Goal: Transaction & Acquisition: Obtain resource

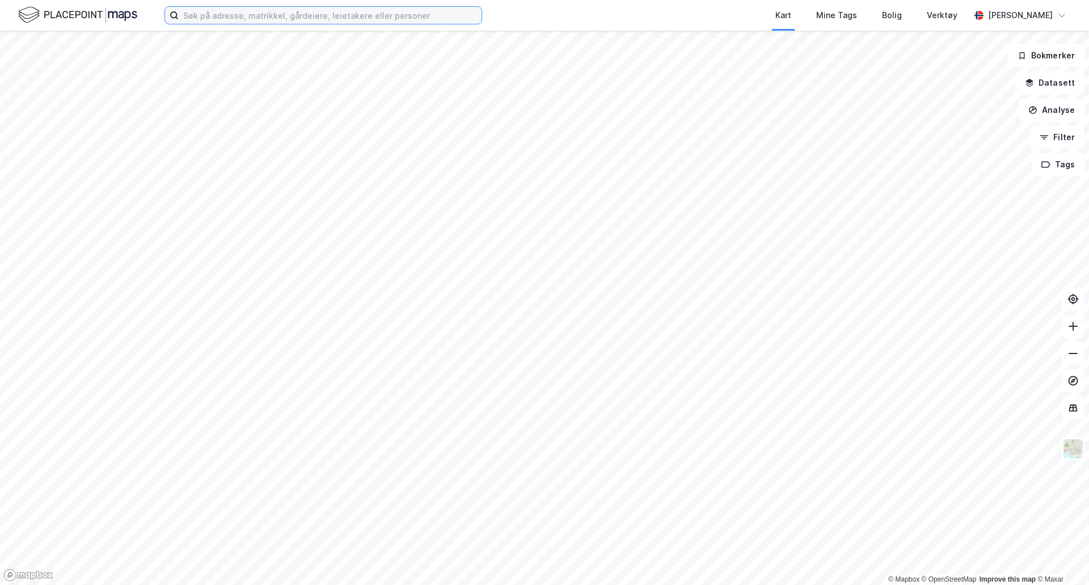
click at [282, 15] on input at bounding box center [330, 15] width 303 height 17
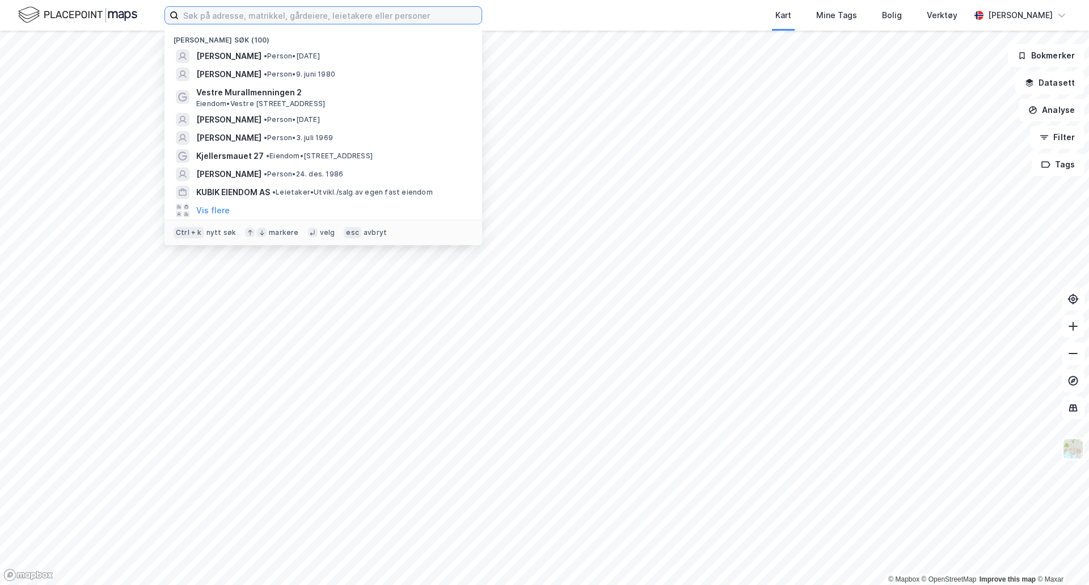
paste input "[PERSON_NAME]"
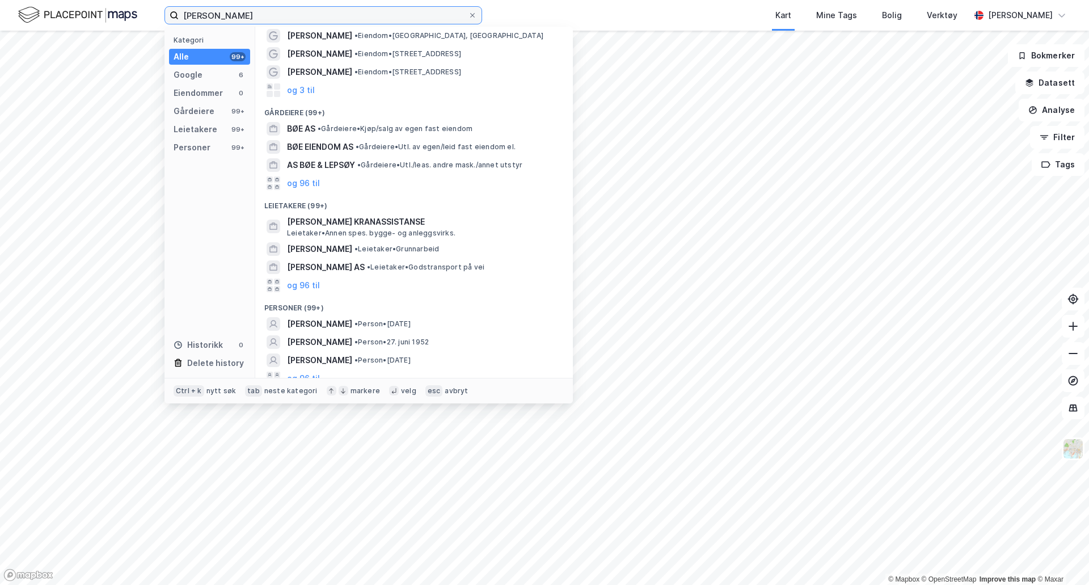
scroll to position [30, 0]
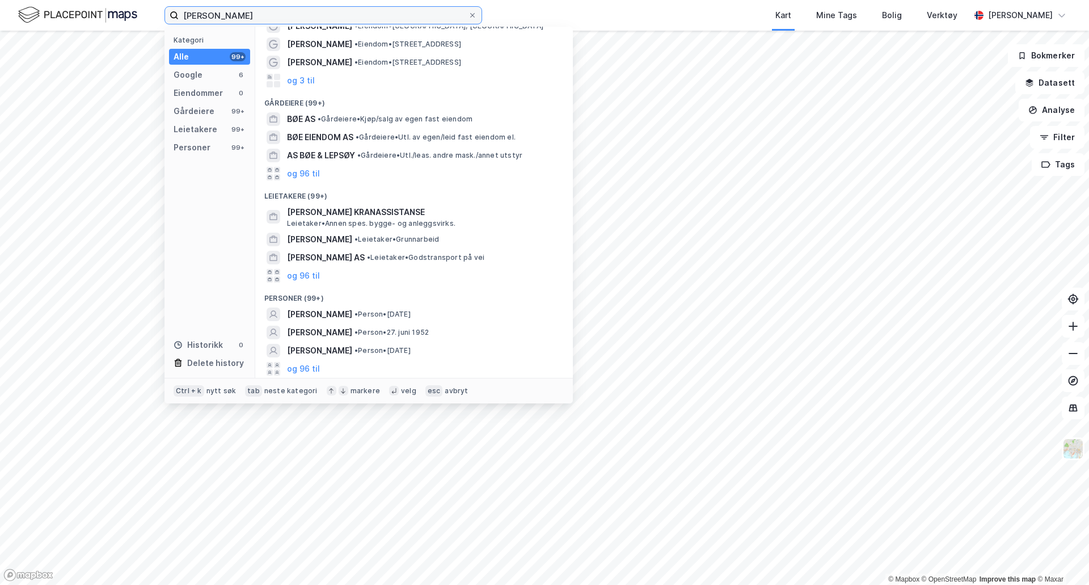
type input "[PERSON_NAME]"
click at [443, 321] on div "LEIF OLAV BØE • Person • 25. sep. 1950" at bounding box center [413, 314] width 299 height 18
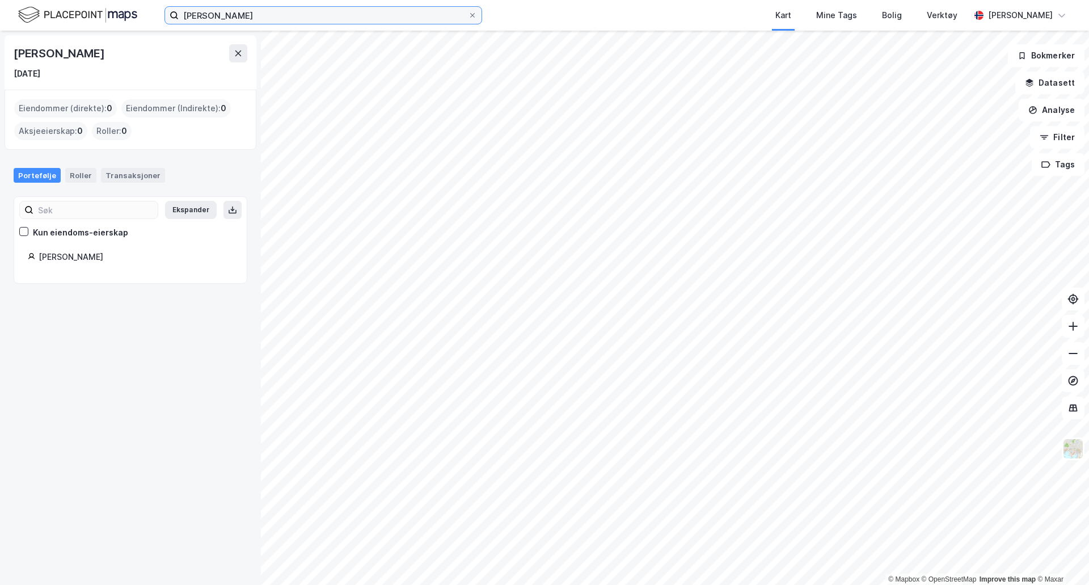
click at [310, 19] on input "[PERSON_NAME]" at bounding box center [323, 15] width 289 height 17
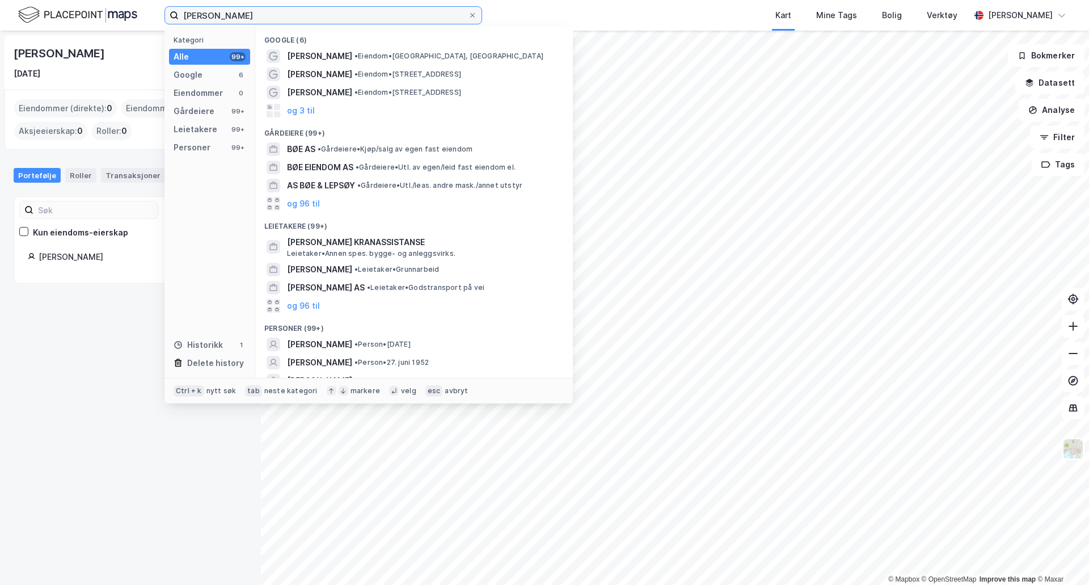
scroll to position [69, 0]
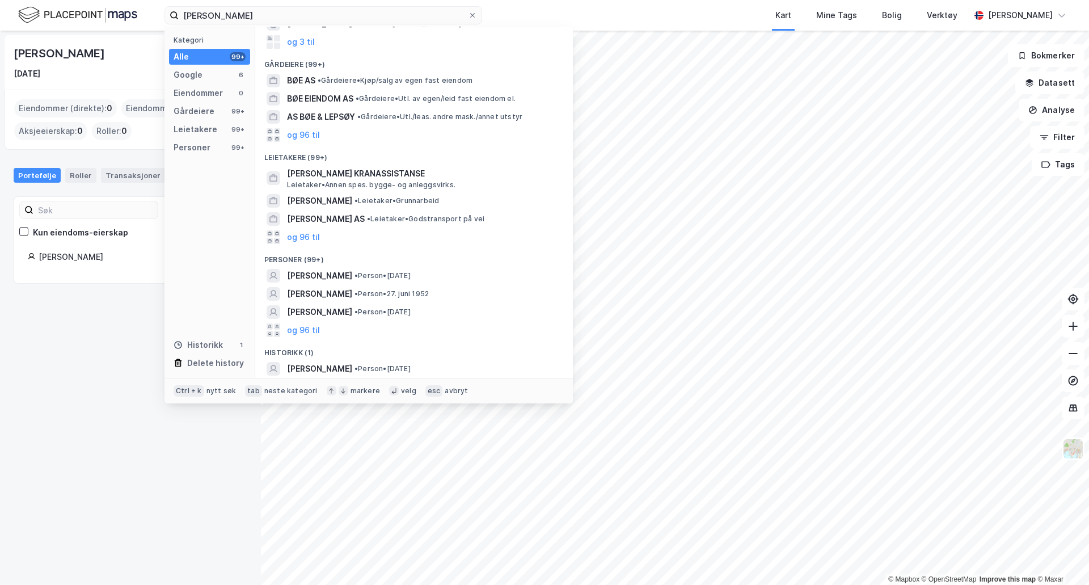
click at [342, 292] on span "LEIF OLAV BØE" at bounding box center [319, 294] width 65 height 14
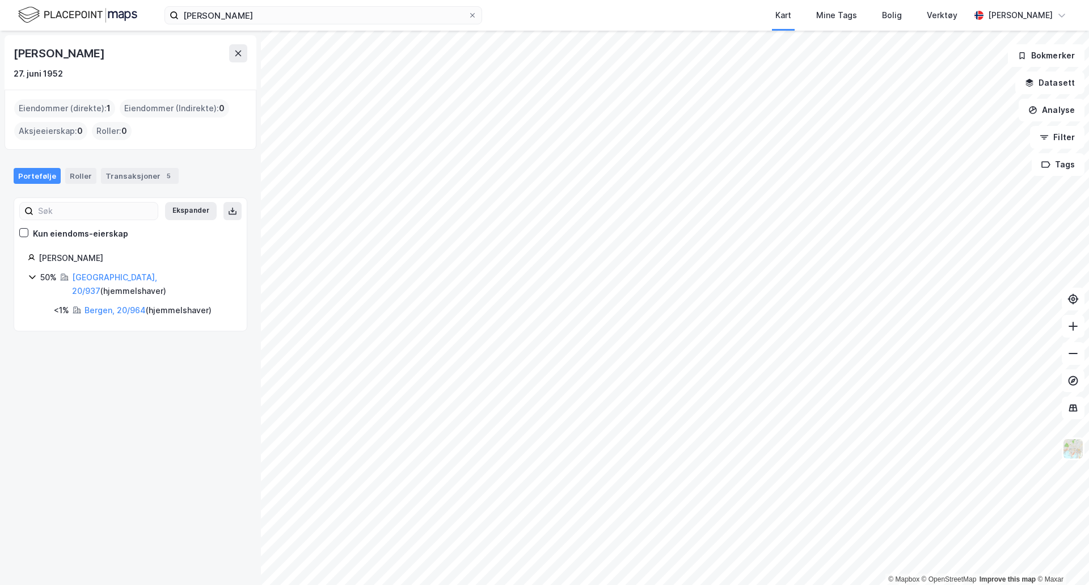
click at [97, 274] on link "[GEOGRAPHIC_DATA], 20/937" at bounding box center [114, 283] width 85 height 23
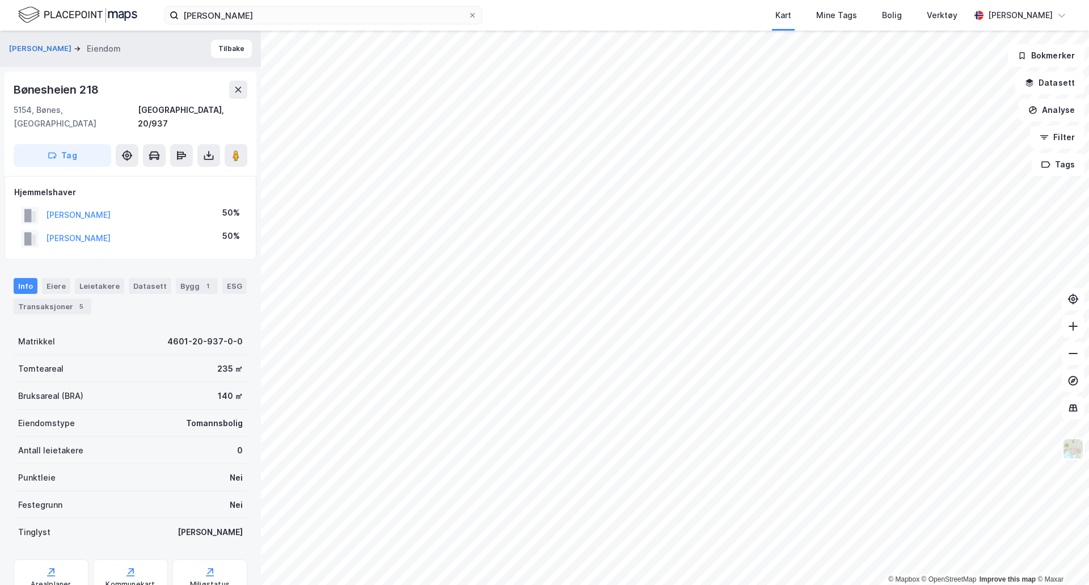
click at [0, 0] on button "[PERSON_NAME]" at bounding box center [0, 0] width 0 height 0
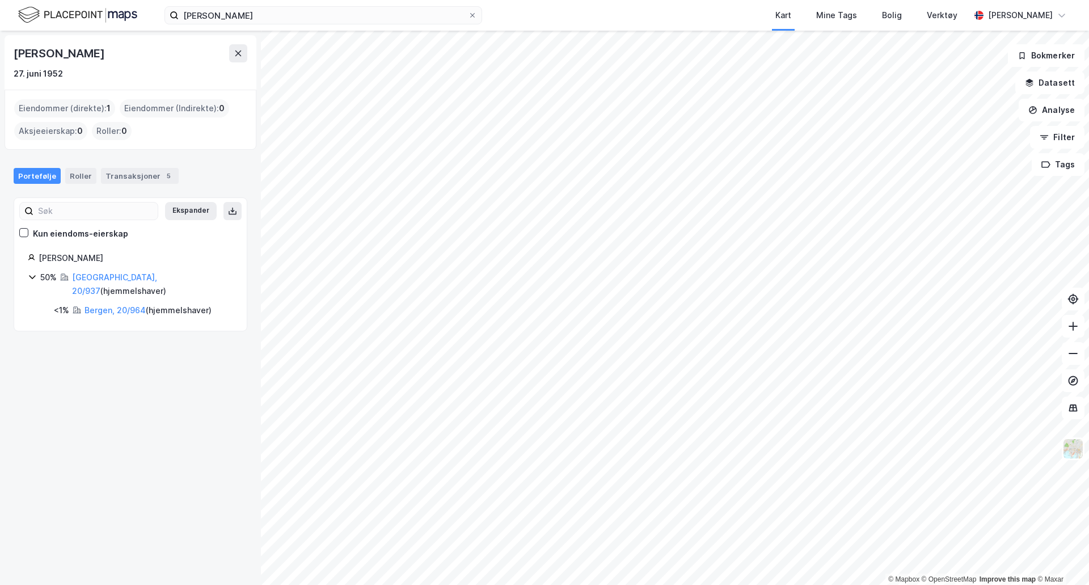
click at [117, 305] on link "Bergen, 20/964" at bounding box center [114, 310] width 61 height 10
drag, startPoint x: 109, startPoint y: 47, endPoint x: 10, endPoint y: 54, distance: 98.9
click at [10, 54] on div "Leif Olav Bøe 27. juni 1952" at bounding box center [131, 62] width 252 height 54
copy div "[PERSON_NAME]"
click at [104, 281] on link "[GEOGRAPHIC_DATA], 20/937" at bounding box center [114, 283] width 85 height 23
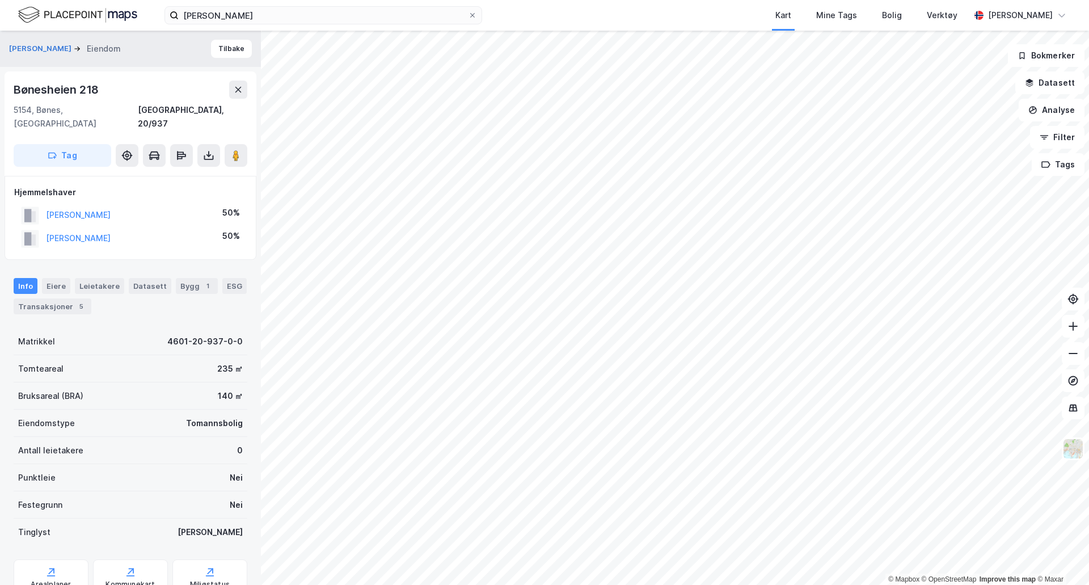
click at [0, 0] on button "[PERSON_NAME]" at bounding box center [0, 0] width 0 height 0
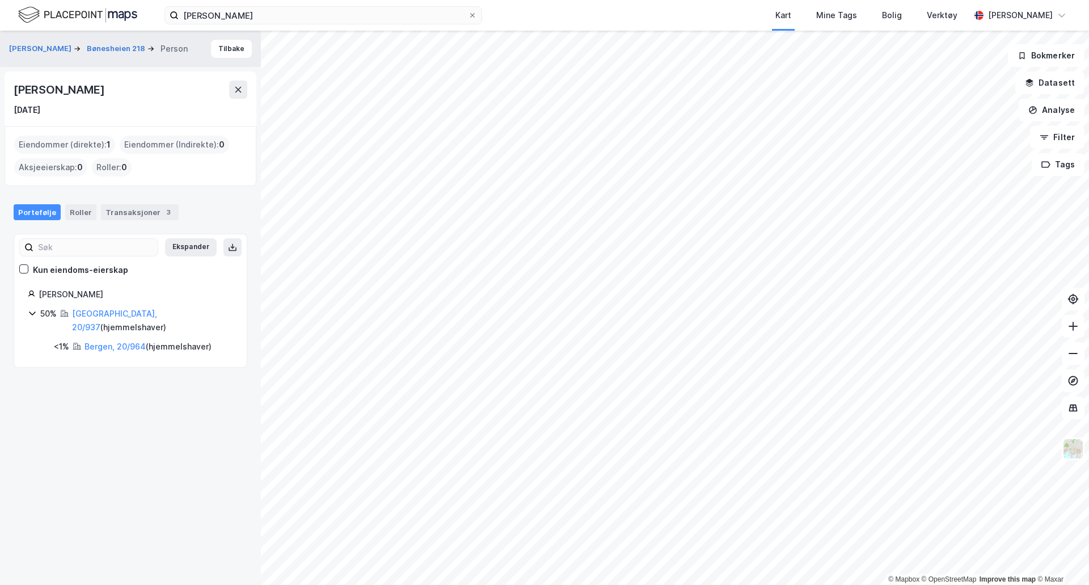
click at [98, 311] on link "[GEOGRAPHIC_DATA], 20/937" at bounding box center [114, 319] width 85 height 23
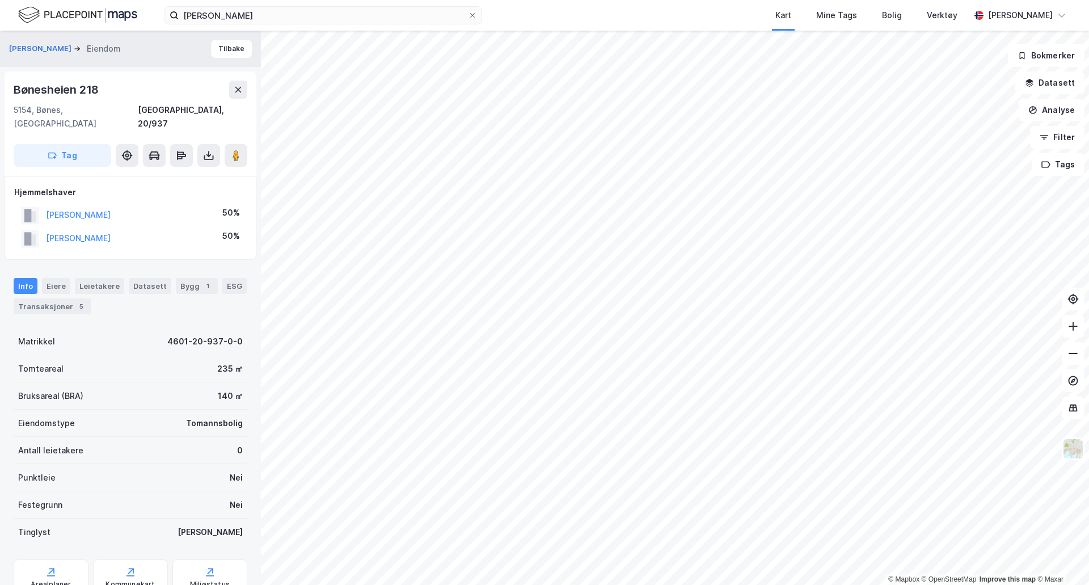
click at [63, 280] on div "Eiere" at bounding box center [56, 286] width 28 height 16
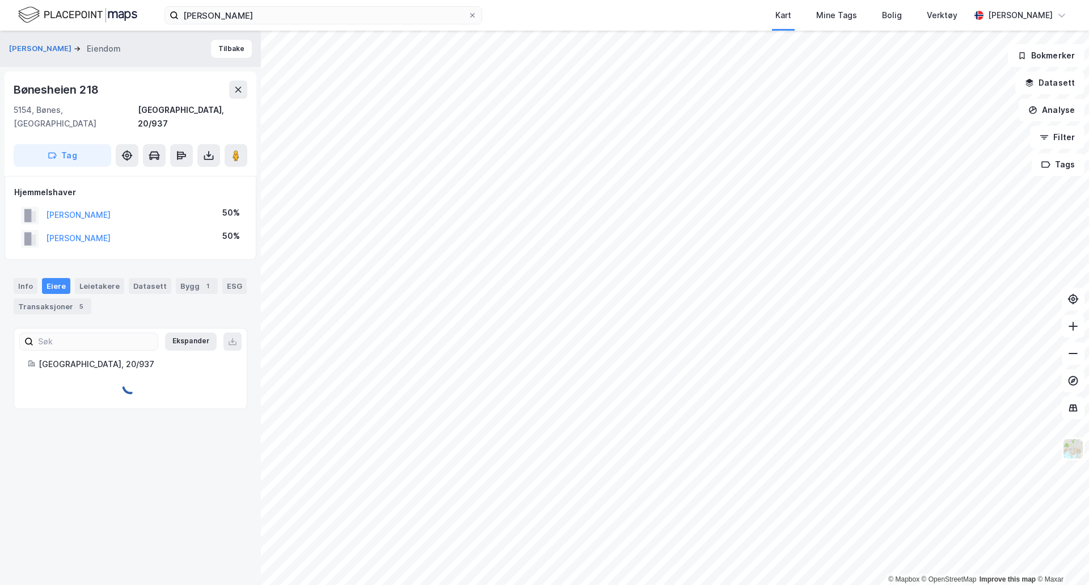
click at [67, 298] on div "Transaksjoner 5" at bounding box center [53, 306] width 78 height 16
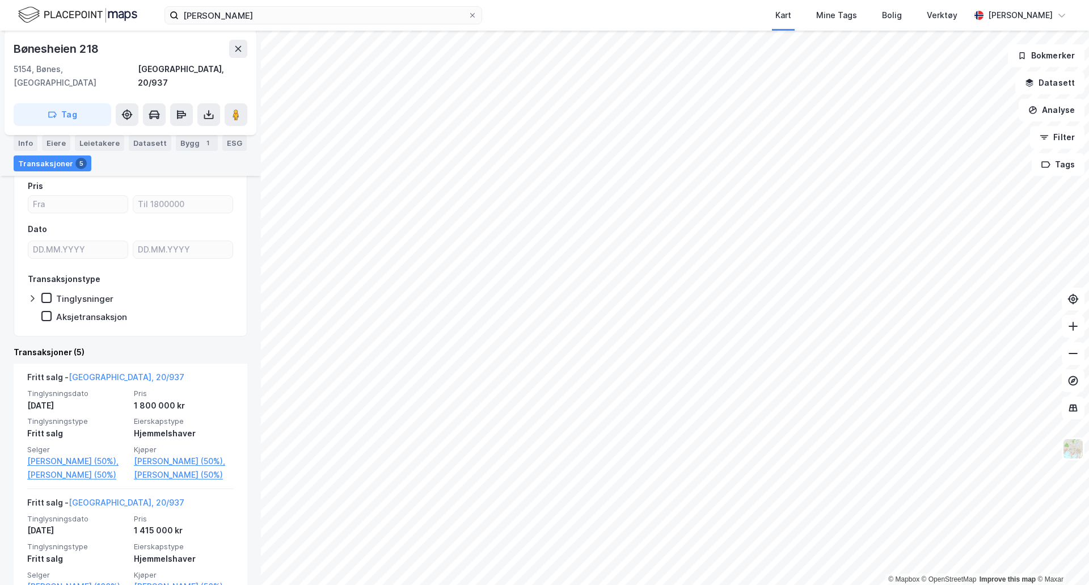
scroll to position [189, 0]
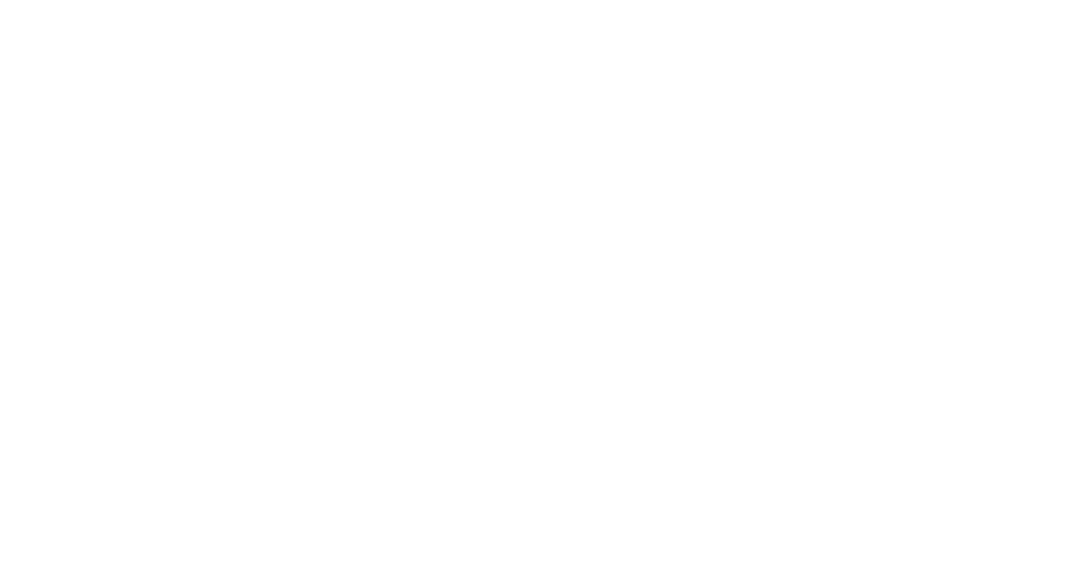
click at [439, 33] on div at bounding box center [544, 292] width 1089 height 585
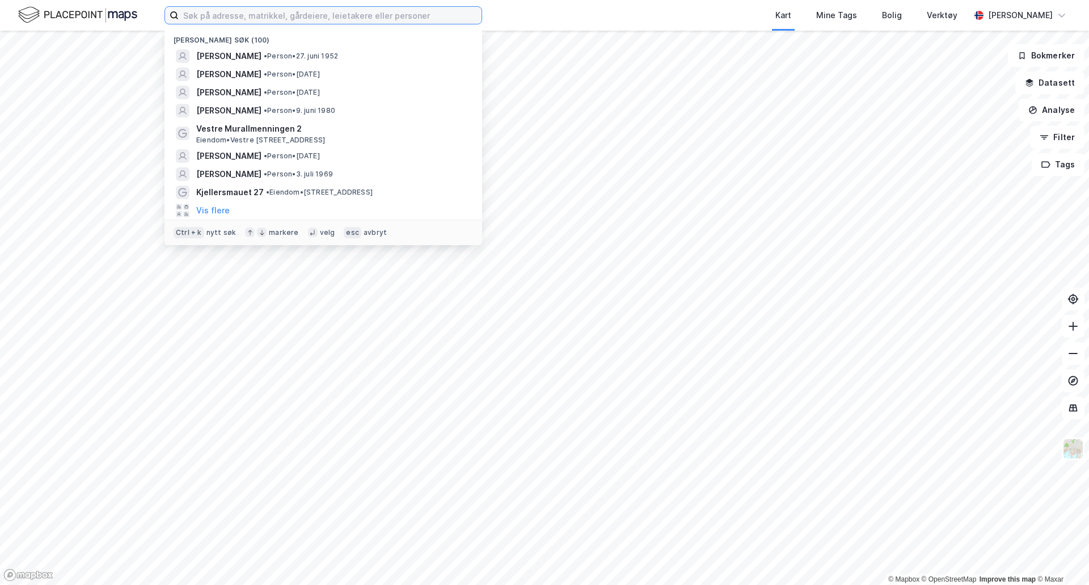
click at [400, 14] on input at bounding box center [330, 15] width 303 height 17
paste input "Ole-Andreas Jørs Nistad"
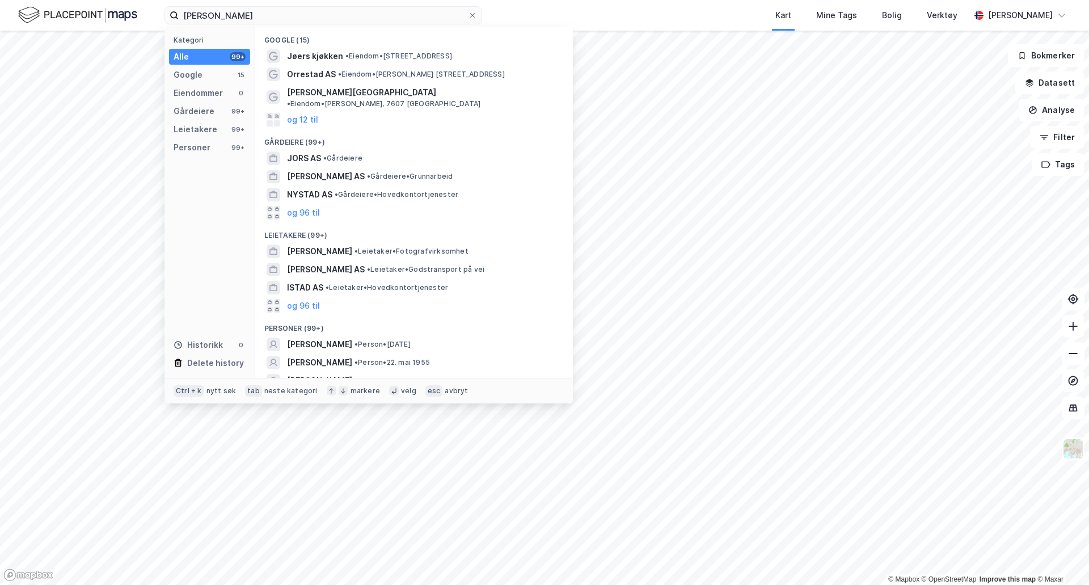
click at [352, 337] on span "OLE-ANDREAS NISTAD JØRS" at bounding box center [319, 344] width 65 height 14
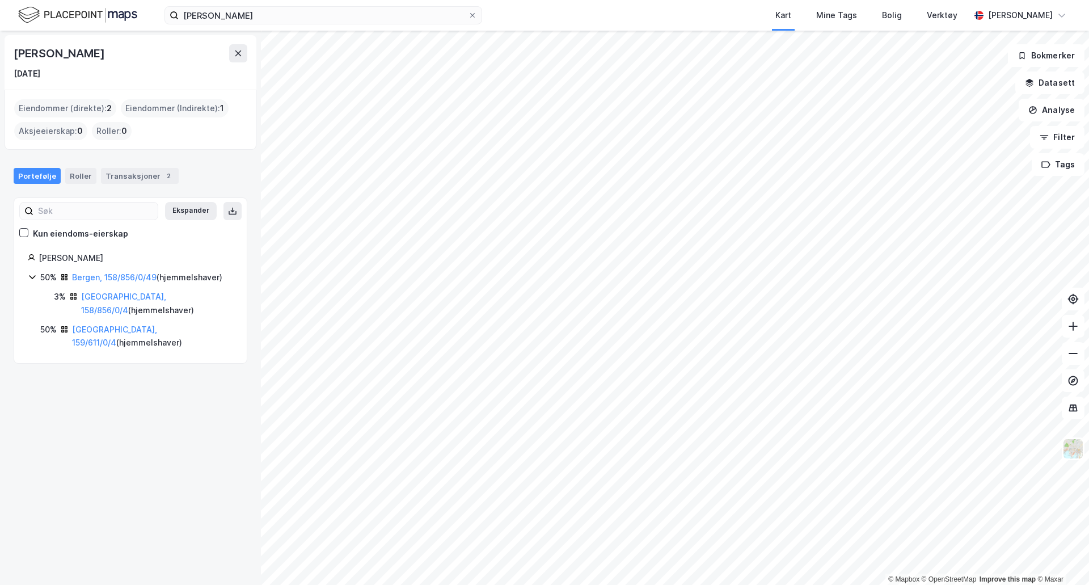
drag, startPoint x: 159, startPoint y: 53, endPoint x: 9, endPoint y: 53, distance: 150.3
click at [9, 53] on div "Ole-Andreas Nistad Jørs 6. feb. 1994" at bounding box center [131, 62] width 252 height 54
copy div "Ole-Andreas Nistad Jørs"
drag, startPoint x: 318, startPoint y: 4, endPoint x: 206, endPoint y: -1, distance: 111.8
click at [206, 0] on html "Ole-Andreas Jørs Nistad Kart Mine Tags Bolig Verktøy Markus Jæger © Mapbox © Op…" at bounding box center [544, 292] width 1089 height 585
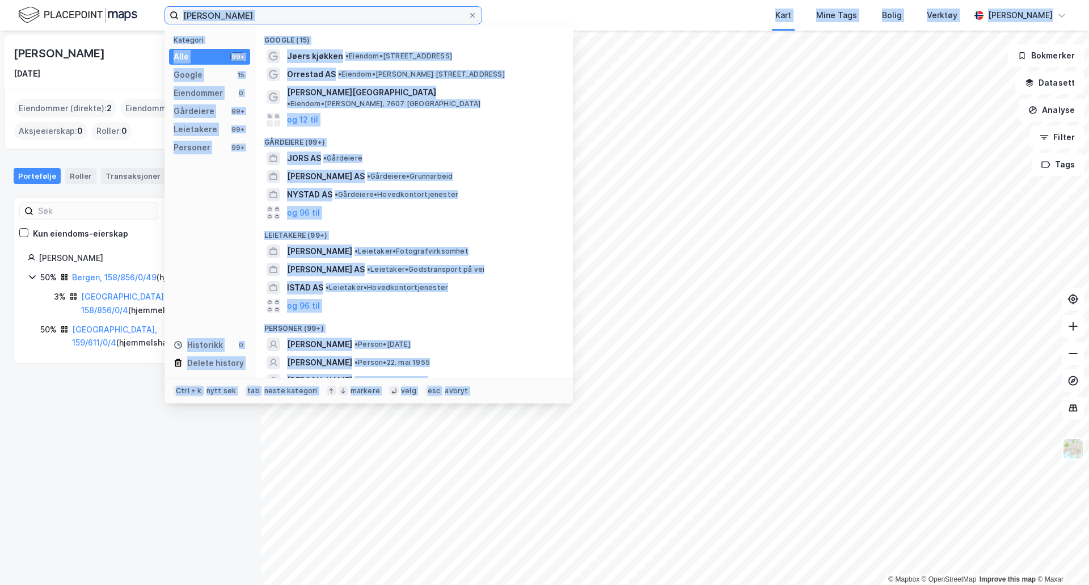
click at [243, 12] on input "Ole-Andreas Jørs Nistad" at bounding box center [323, 15] width 289 height 17
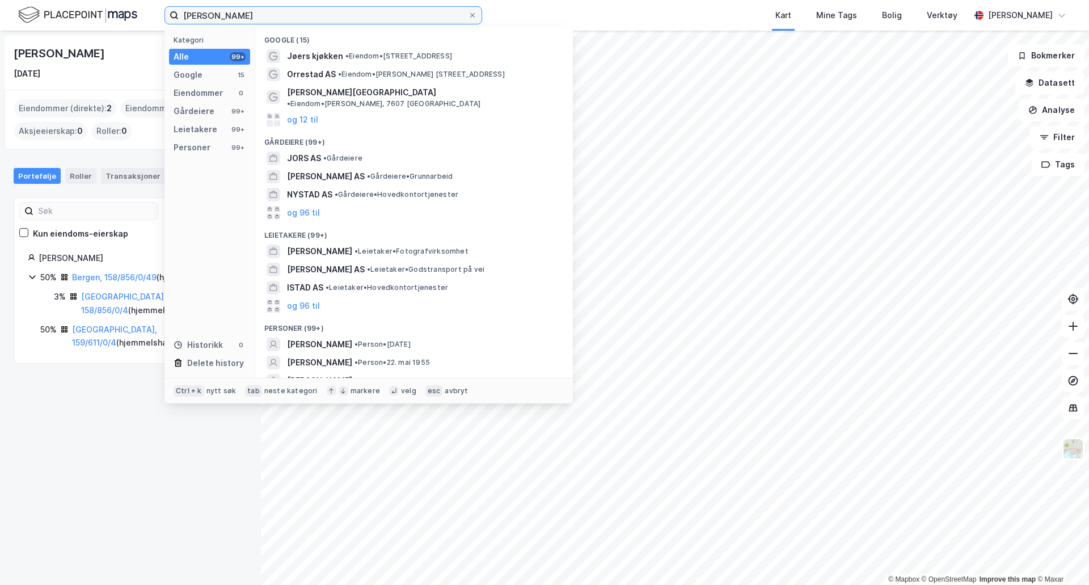
click at [243, 12] on input "Ole-Andreas Jørs Nistad" at bounding box center [323, 15] width 289 height 17
drag, startPoint x: 153, startPoint y: 424, endPoint x: 139, endPoint y: 345, distance: 80.5
click at [153, 424] on div "Ole-Andreas Nistad Jørs 6. feb. 1994 Eiendommer (direkte) : 2 Eiendommer (Indir…" at bounding box center [130, 308] width 261 height 554
click at [320, 13] on input "Ole-Andreas Jørs Nistad" at bounding box center [323, 15] width 289 height 17
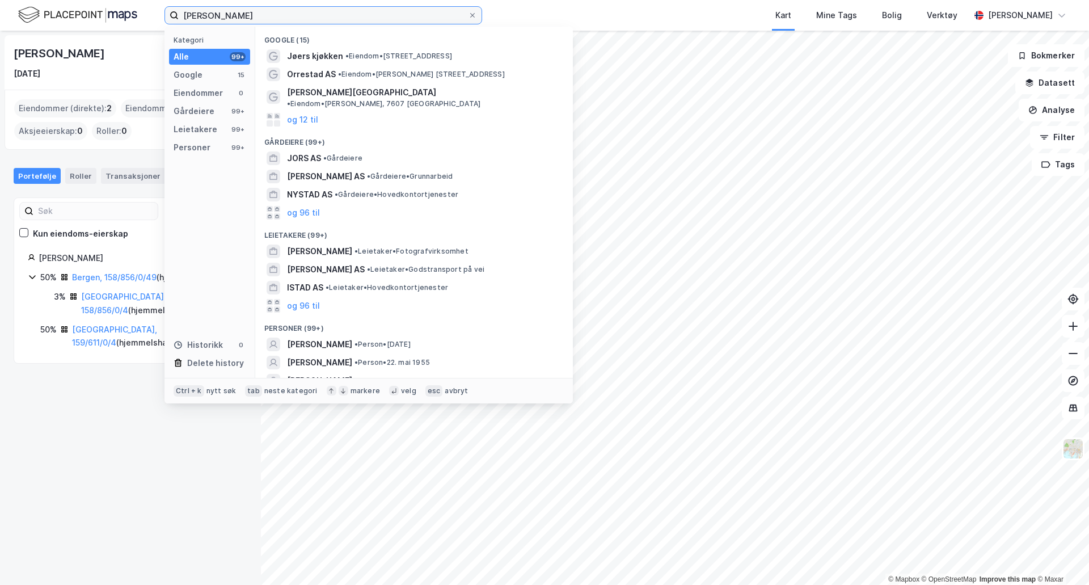
click at [244, 12] on input "Ole-Andreas Jørs Nistad" at bounding box center [323, 15] width 289 height 17
drag, startPoint x: 303, startPoint y: 15, endPoint x: 160, endPoint y: 16, distance: 142.9
click at [160, 16] on div "Ole-Andreas Jørs Nistad Kategori Alle 99+ Google 15 Eiendommer 0 Gårdeiere 99+ …" at bounding box center [544, 15] width 1089 height 31
paste input "Kristine Louise Ulberg"
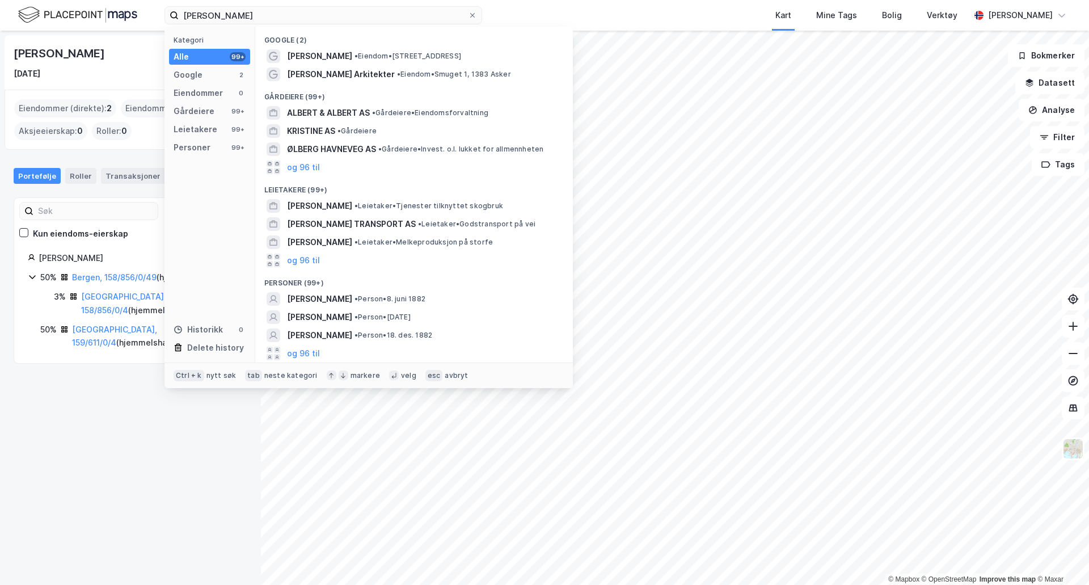
click at [309, 353] on button "og 96 til" at bounding box center [303, 353] width 33 height 14
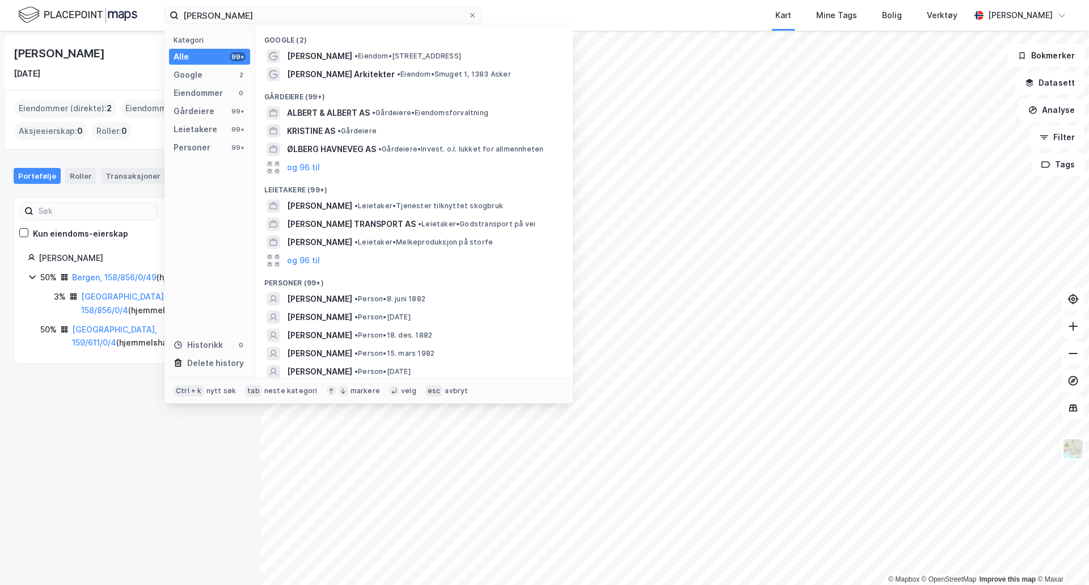
scroll to position [95, 0]
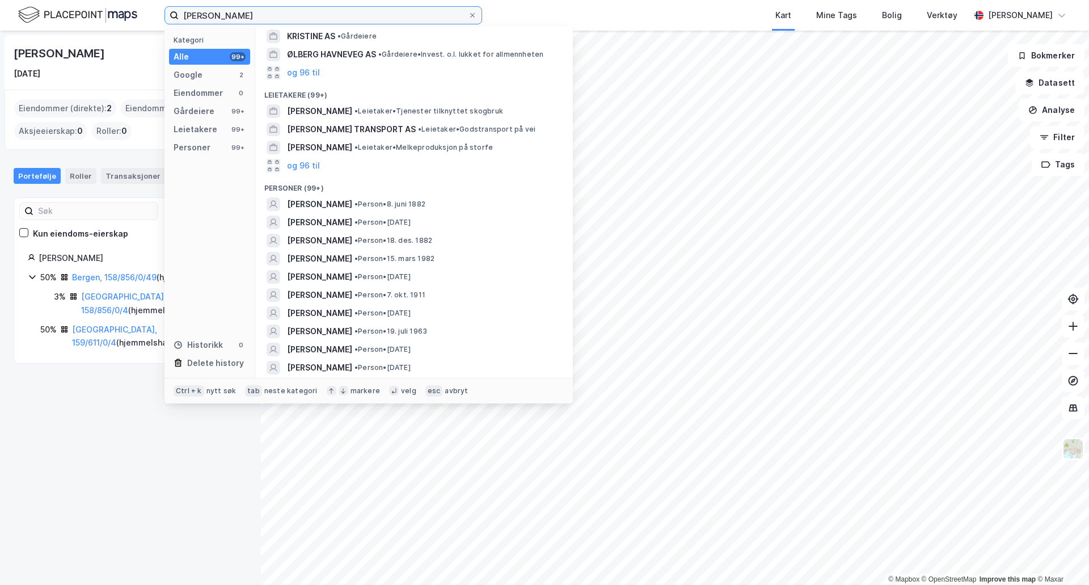
drag, startPoint x: 288, startPoint y: 9, endPoint x: 295, endPoint y: 20, distance: 13.5
click at [295, 20] on input "Kristine Louise Ulberg" at bounding box center [323, 15] width 289 height 17
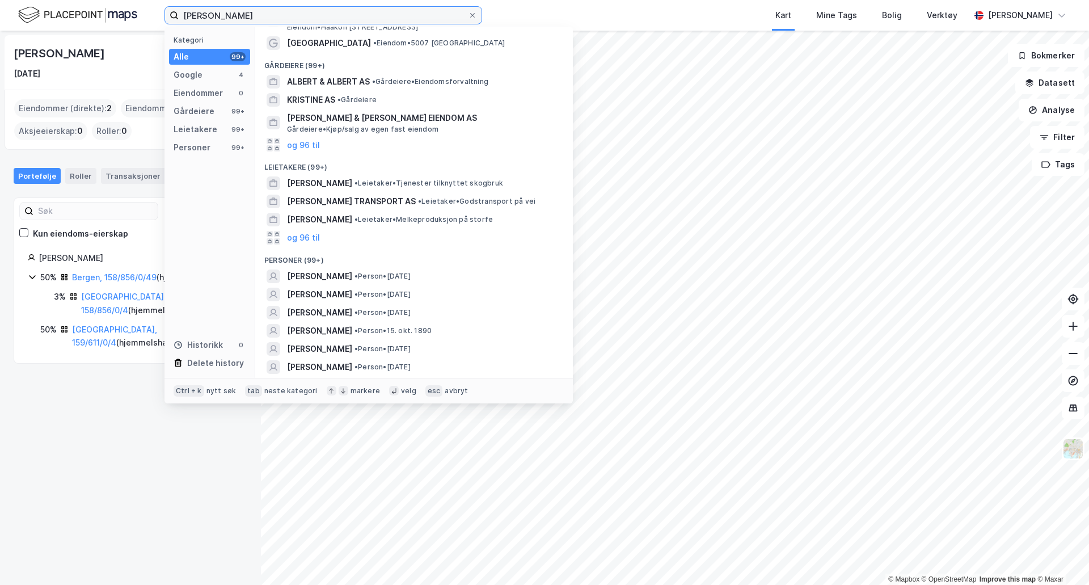
type input "Kristine Louise Ulberg knudsen"
click at [134, 388] on div "Ole-Andreas Nistad Jørs 6. feb. 1994 Eiendommer (direkte) : 2 Eiendommer (Indir…" at bounding box center [130, 308] width 261 height 554
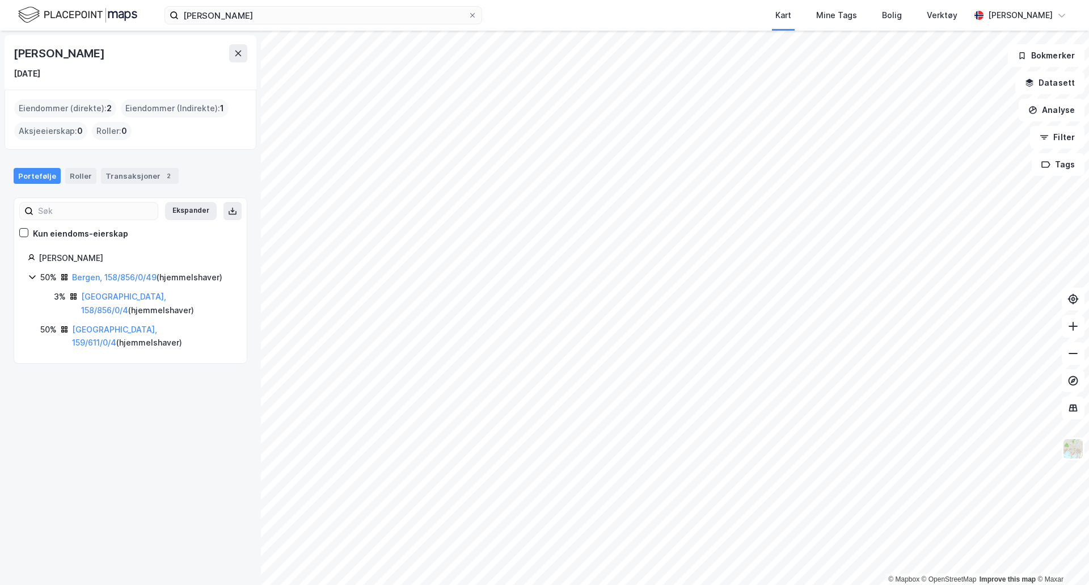
click at [128, 328] on link "Bergen, 159/611/0/4" at bounding box center [114, 335] width 85 height 23
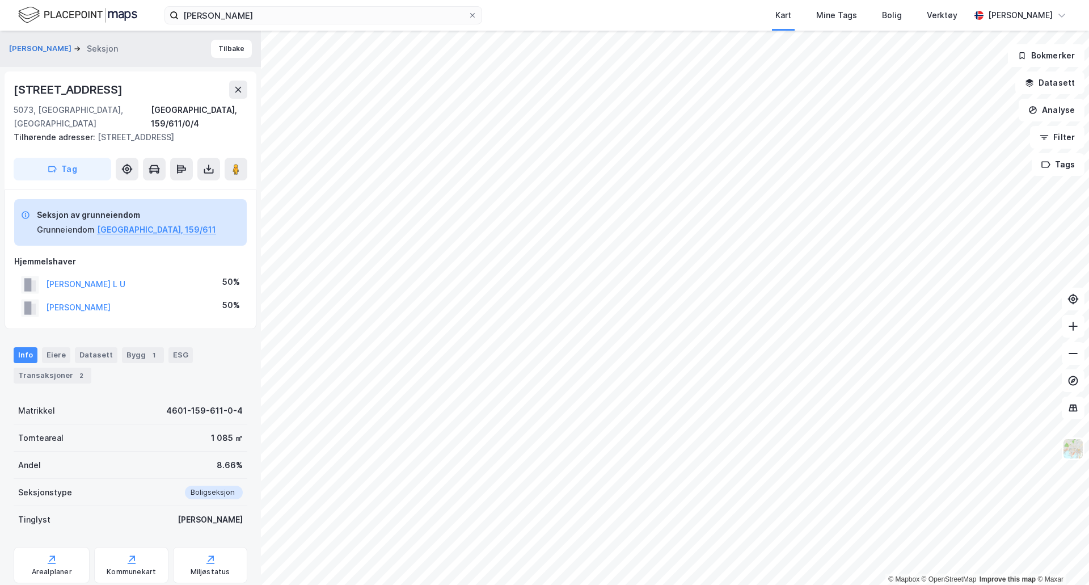
click at [0, 0] on button "KNUDSEN KIRSTINE L U" at bounding box center [0, 0] width 0 height 0
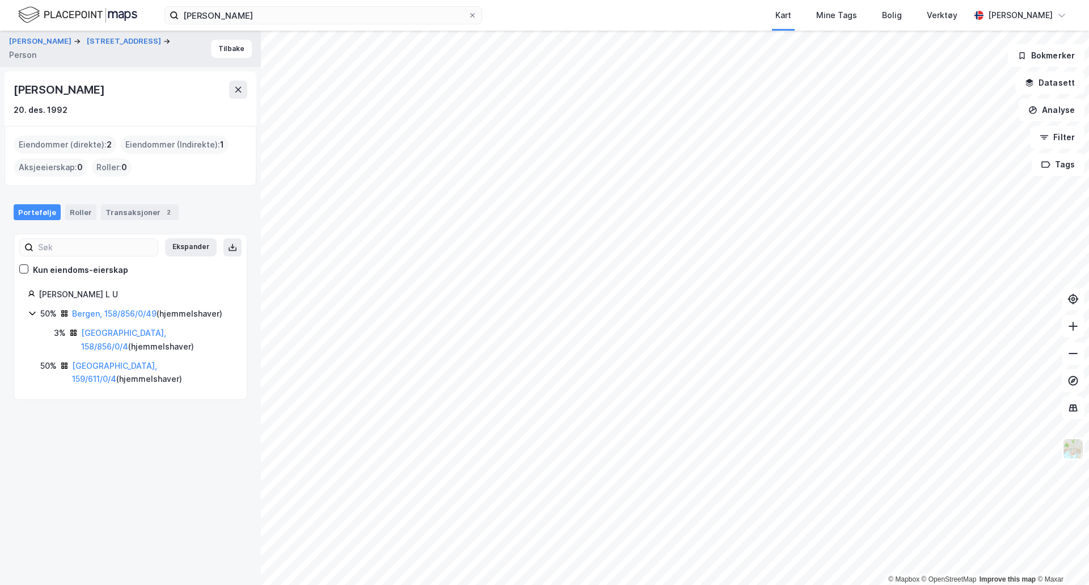
drag, startPoint x: 182, startPoint y: 86, endPoint x: 3, endPoint y: 93, distance: 178.8
click at [3, 93] on div "JØRS OLE-ANDREAS NISTAD Løbergsveien 95d Person Tilbake Kirstine Louise Ulberg …" at bounding box center [130, 308] width 261 height 554
click at [94, 101] on div "Kirstine Louise Ulberg Knudsen 20. des. 1992" at bounding box center [131, 99] width 234 height 36
drag, startPoint x: 182, startPoint y: 89, endPoint x: 4, endPoint y: 89, distance: 178.0
click at [4, 89] on div "JØRS OLE-ANDREAS NISTAD Løbergsveien 95d Person Tilbake Kirstine Louise Ulberg …" at bounding box center [130, 308] width 261 height 554
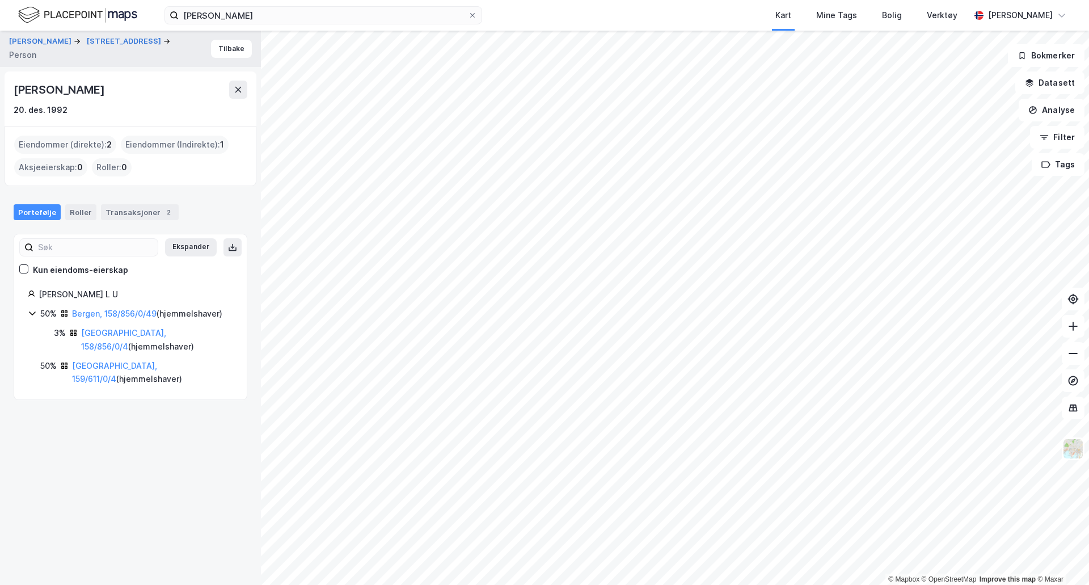
copy div "Kirstine Louise Ulberg Knudsen"
click at [169, 490] on div "JØRS OLE-ANDREAS NISTAD Løbergsveien 95d Person Tilbake Kirstine Louise Ulberg …" at bounding box center [130, 308] width 261 height 554
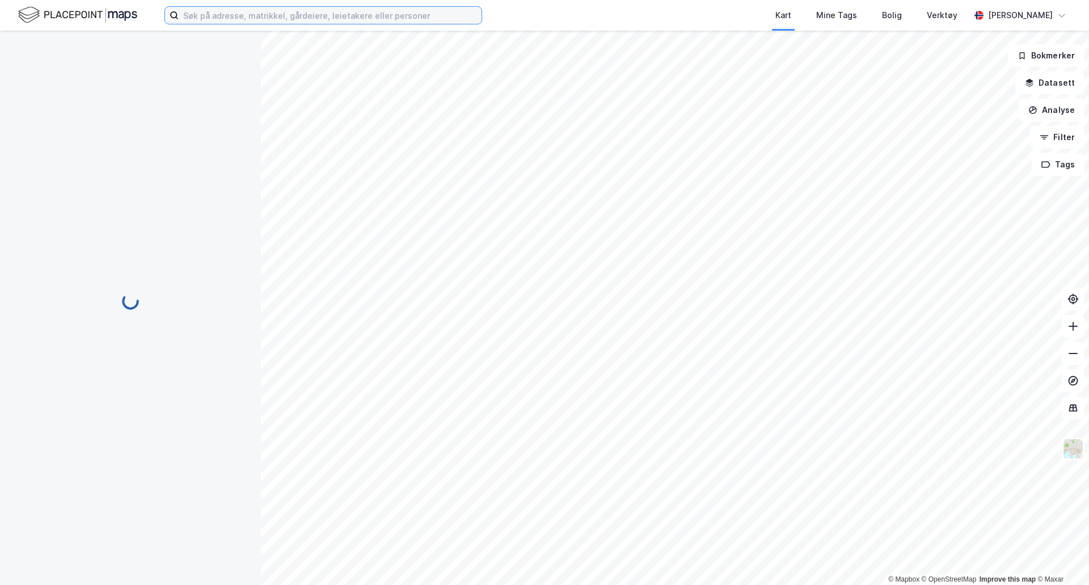
click at [318, 14] on input at bounding box center [330, 15] width 303 height 17
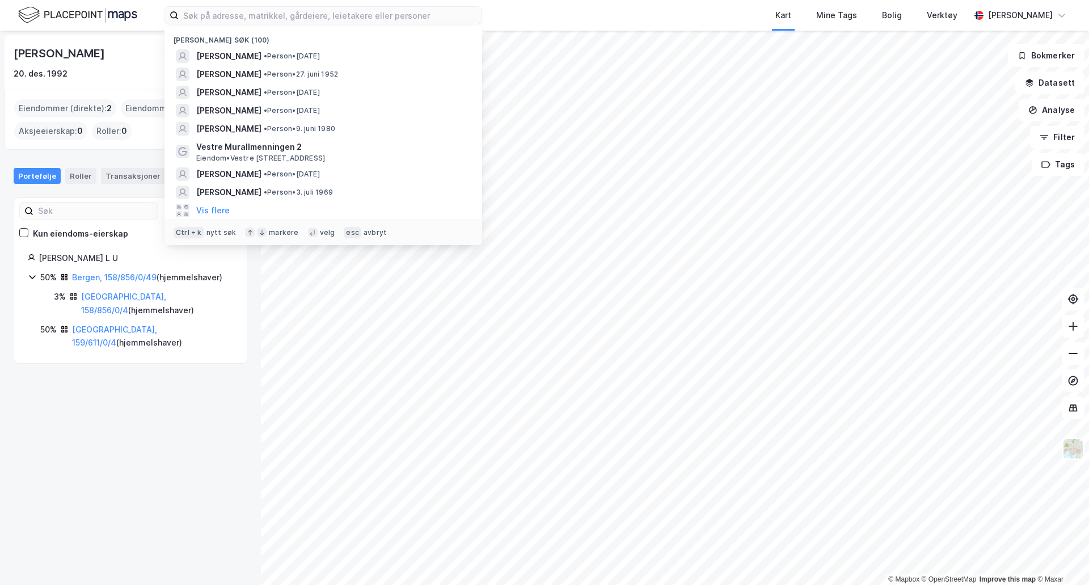
click at [32, 49] on div "Kirstine Louise Ulberg Knudsen" at bounding box center [60, 53] width 93 height 18
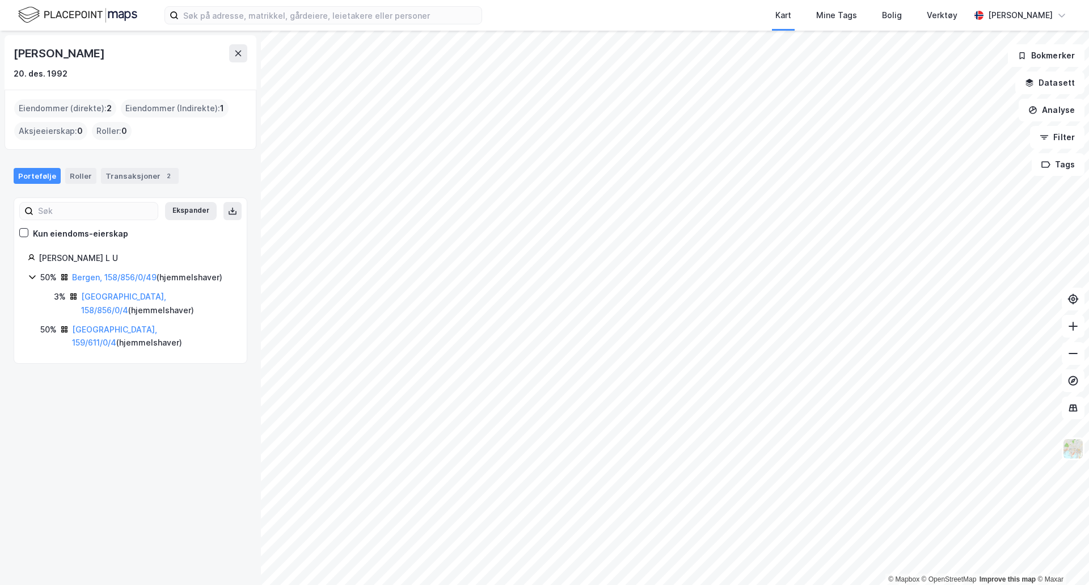
click at [117, 278] on link "Bergen, 158/856/0/49" at bounding box center [114, 277] width 84 height 10
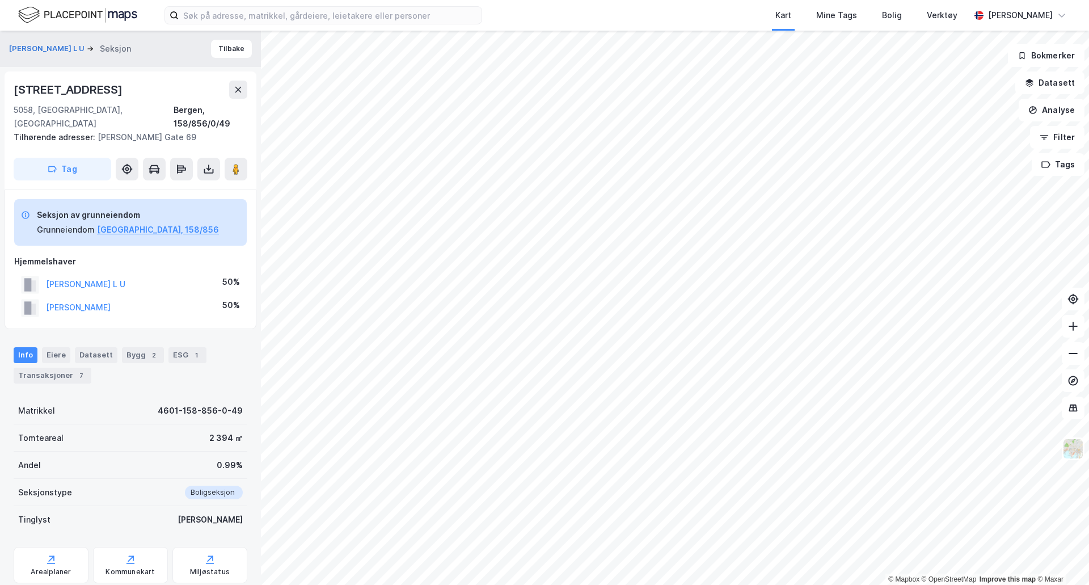
click at [0, 0] on button "KNUDSEN KIRSTINE L U" at bounding box center [0, 0] width 0 height 0
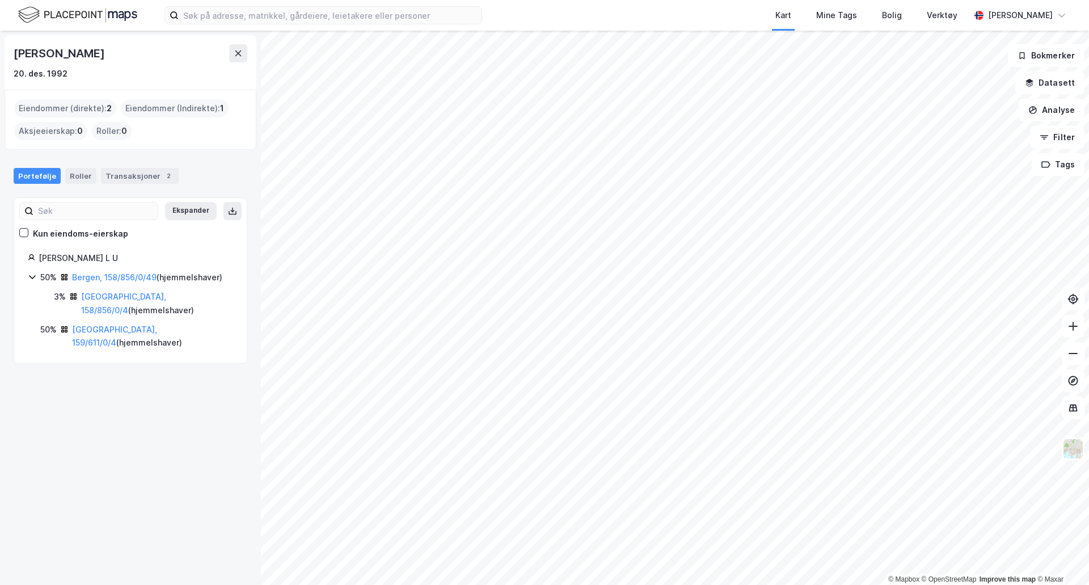
click at [61, 56] on div "Kirstine Louise Ulberg Knudsen" at bounding box center [60, 53] width 93 height 18
click at [107, 44] on div "Kirstine Louise Ulberg Knudsen" at bounding box center [60, 53] width 93 height 18
click at [147, 174] on div "Transaksjoner 2" at bounding box center [140, 176] width 78 height 16
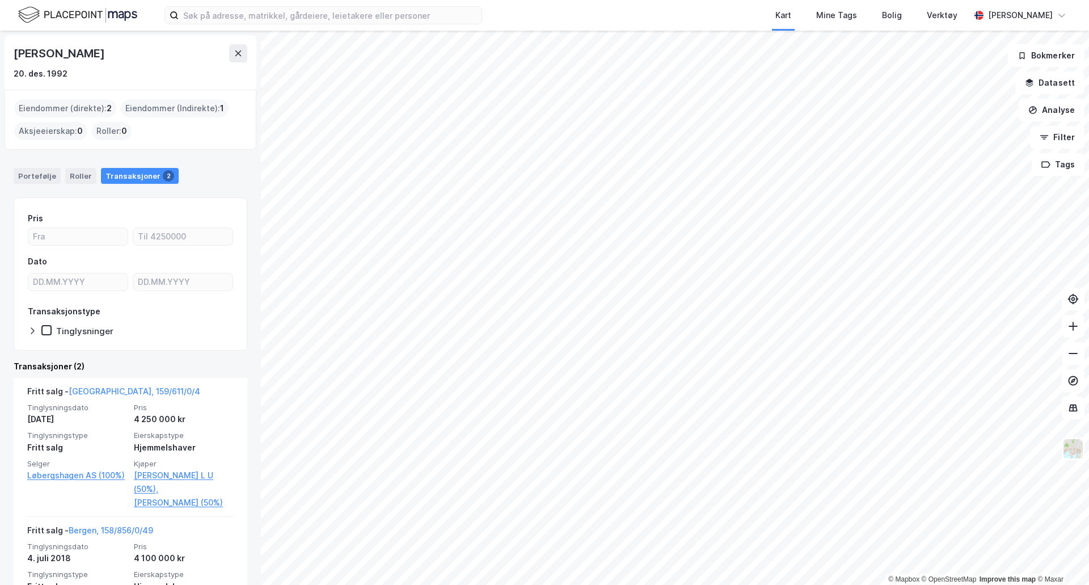
click at [88, 389] on link "Bergen, 159/611/0/4" at bounding box center [135, 391] width 132 height 10
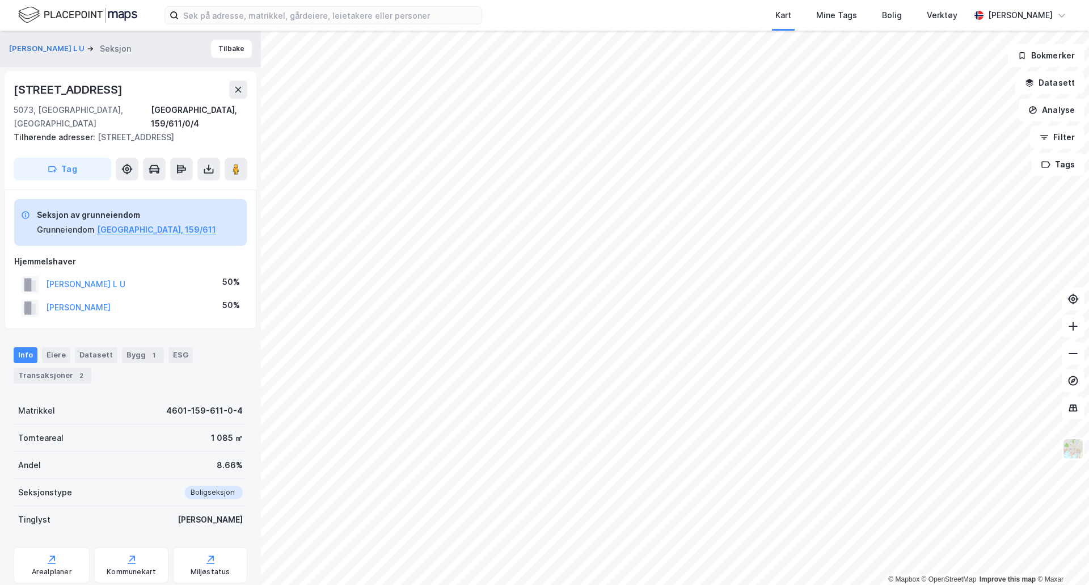
click at [208, 163] on icon at bounding box center [208, 168] width 11 height 11
click at [165, 187] on div "Last ned grunnbok" at bounding box center [153, 191] width 66 height 9
